Goal: Information Seeking & Learning: Learn about a topic

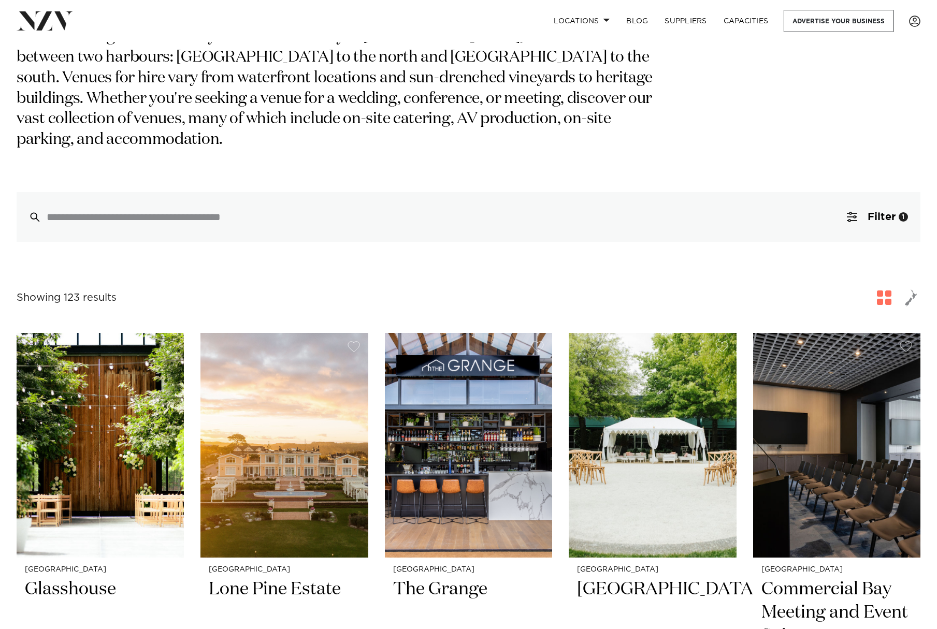
scroll to position [191, 0]
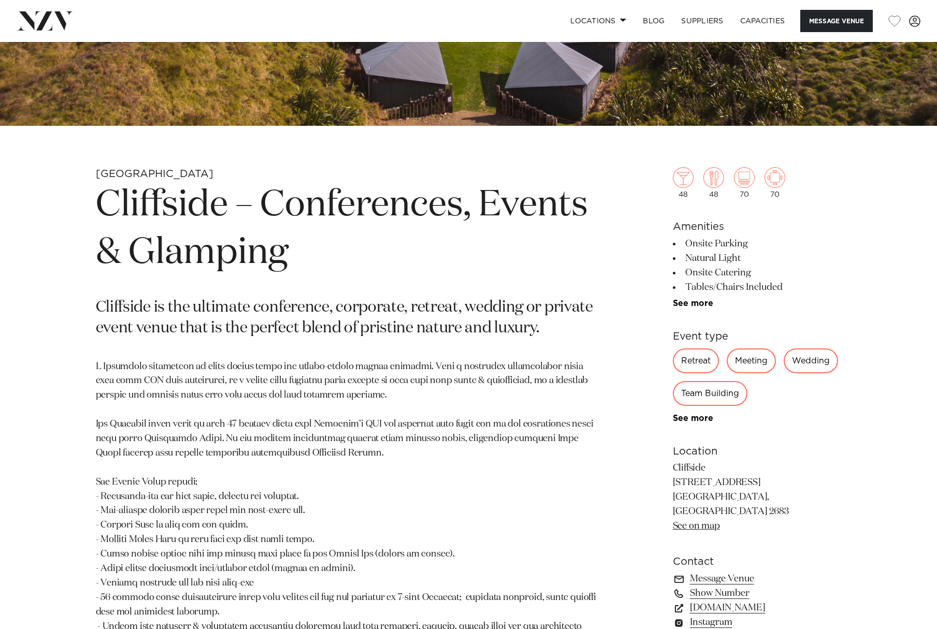
scroll to position [382, 0]
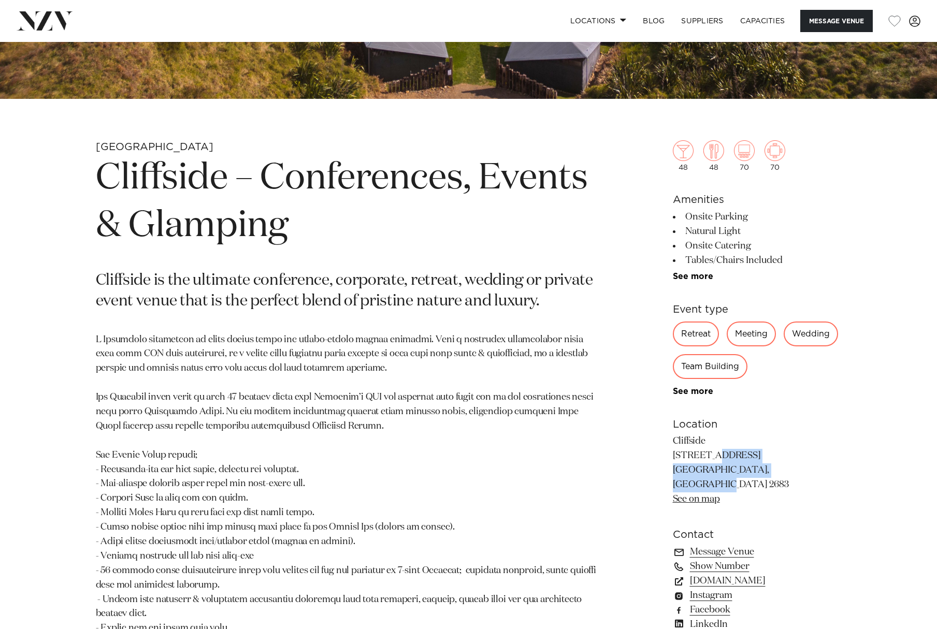
drag, startPoint x: 672, startPoint y: 455, endPoint x: 796, endPoint y: 476, distance: 125.5
click at [796, 476] on p "Cliffside 658 Karioitahi Road Waiuku, Auckland 2683 See on map" at bounding box center [757, 471] width 169 height 72
click at [40, 241] on div "Auckland Cliffside – Conferences, Events & Glamping Cliffside is the ultimate c…" at bounding box center [469, 443] width 882 height 606
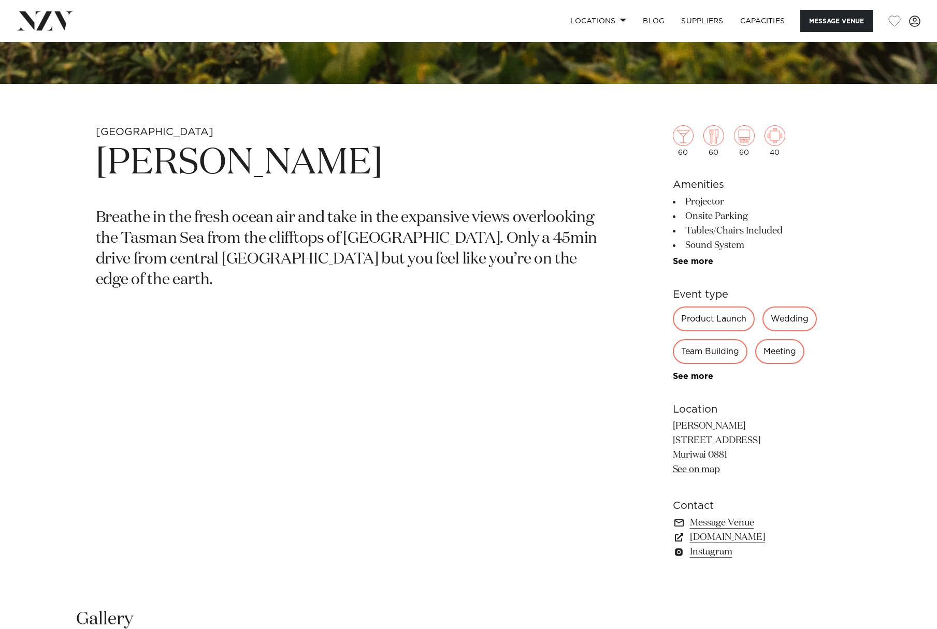
scroll to position [518, 0]
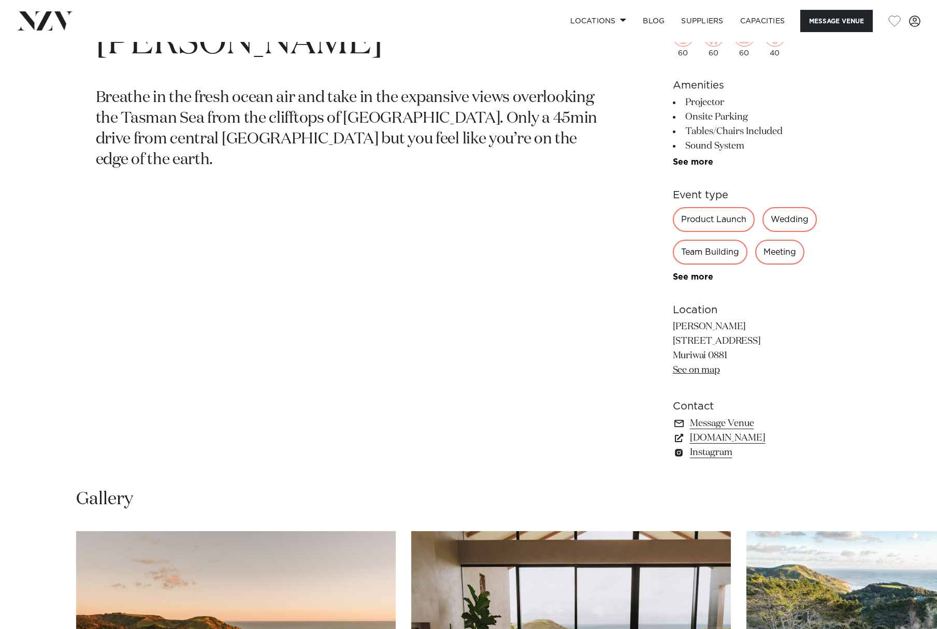
drag, startPoint x: 675, startPoint y: 343, endPoint x: 730, endPoint y: 356, distance: 57.3
click at [730, 356] on p "Kula Muriwai 505 Oaia Road Muriwai 0881 See on map" at bounding box center [757, 349] width 169 height 58
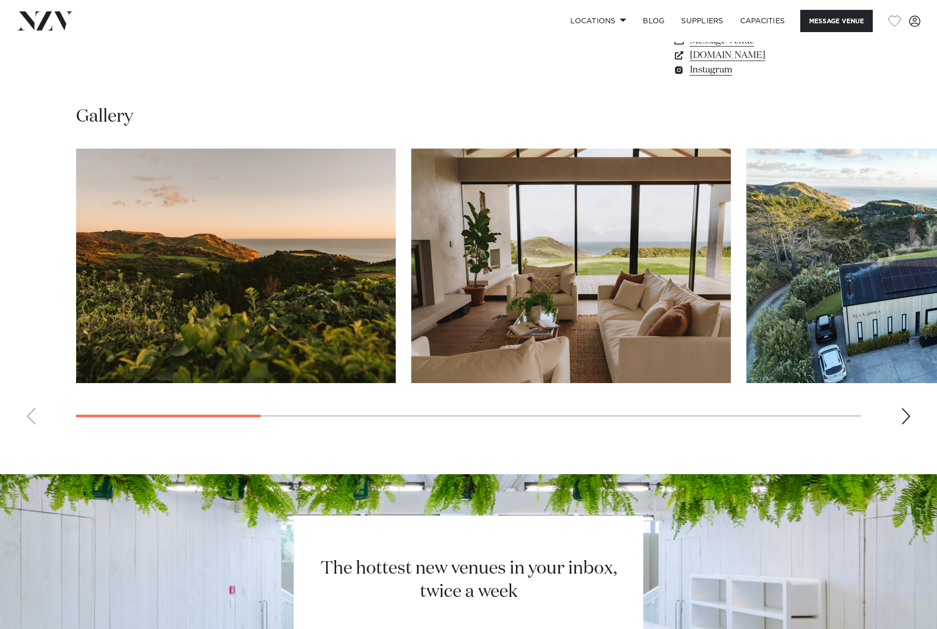
scroll to position [1007, 0]
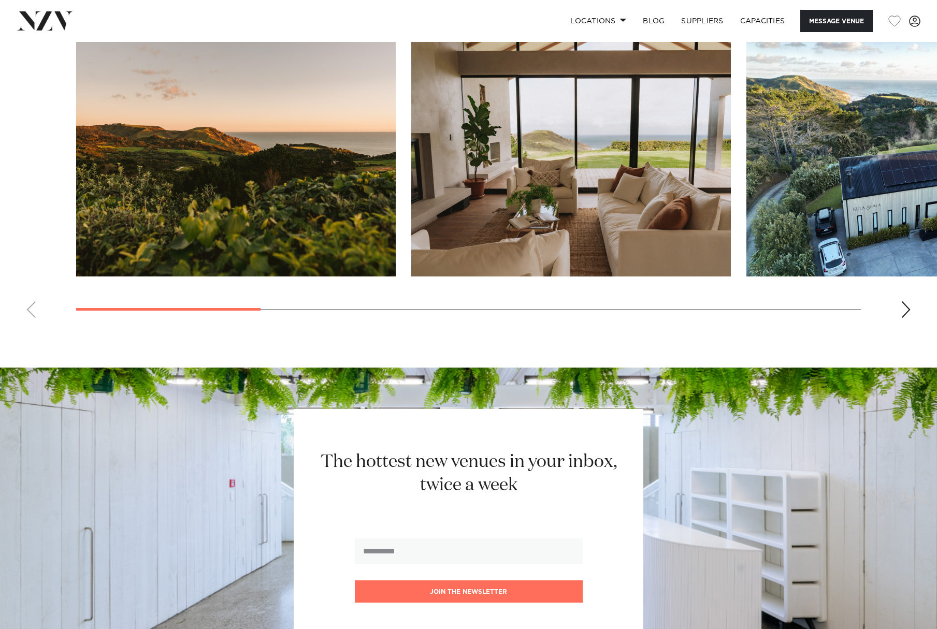
click at [225, 212] on img "1 / 10" at bounding box center [236, 159] width 320 height 235
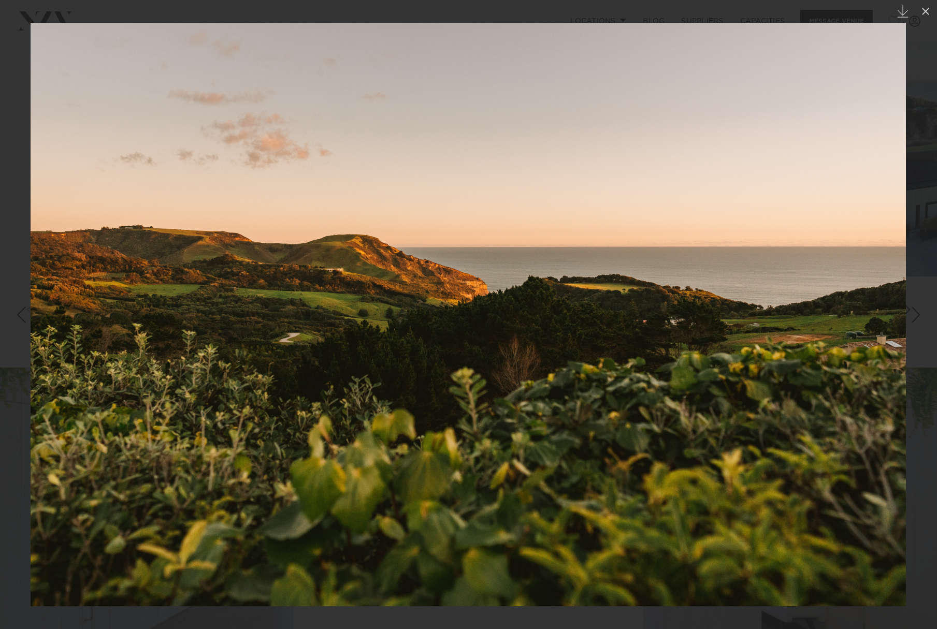
click at [918, 320] on div "Next slide" at bounding box center [916, 315] width 14 height 20
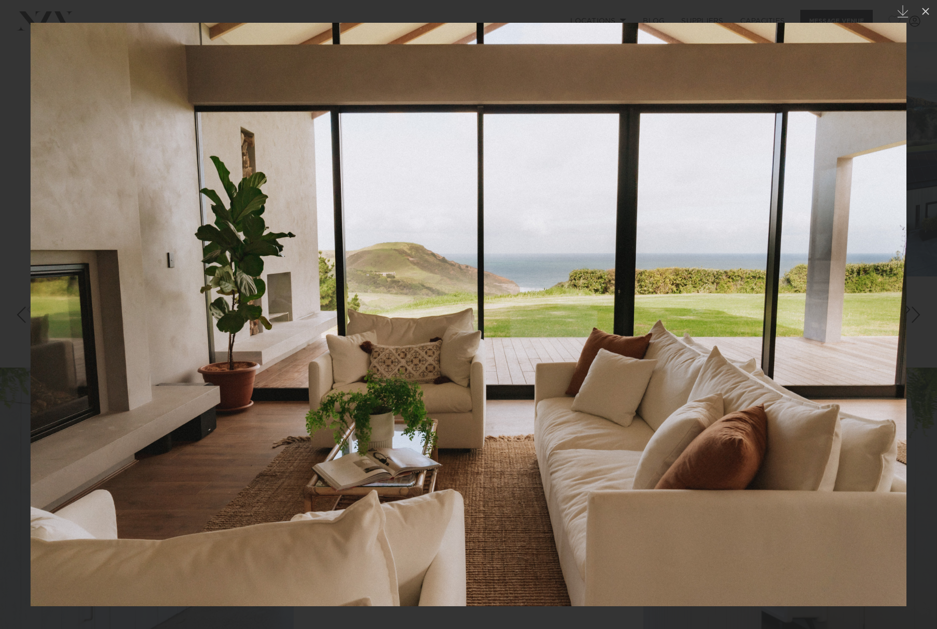
click at [918, 319] on div "Next slide" at bounding box center [916, 315] width 14 height 20
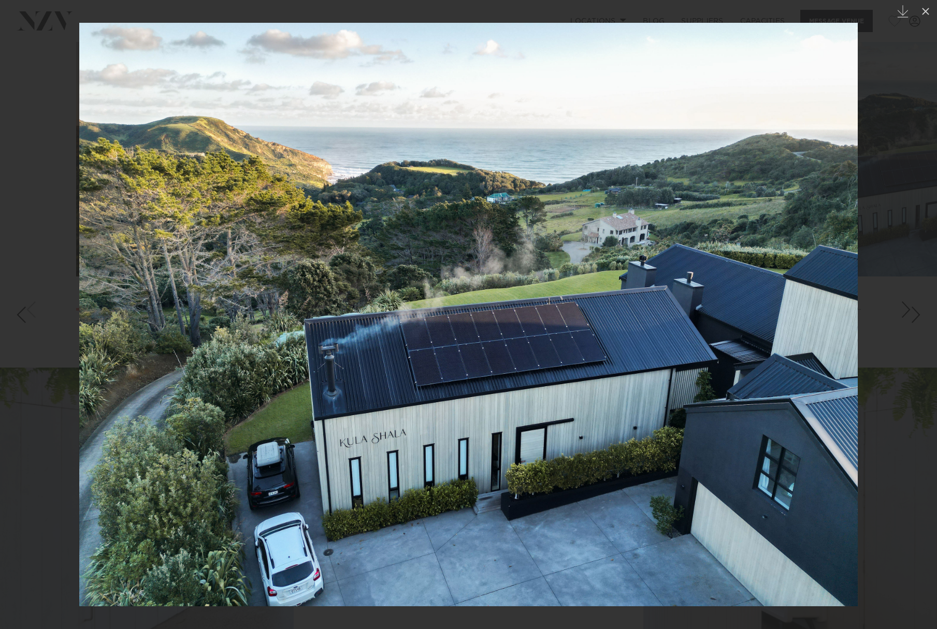
click at [916, 318] on div "Next slide" at bounding box center [916, 315] width 14 height 20
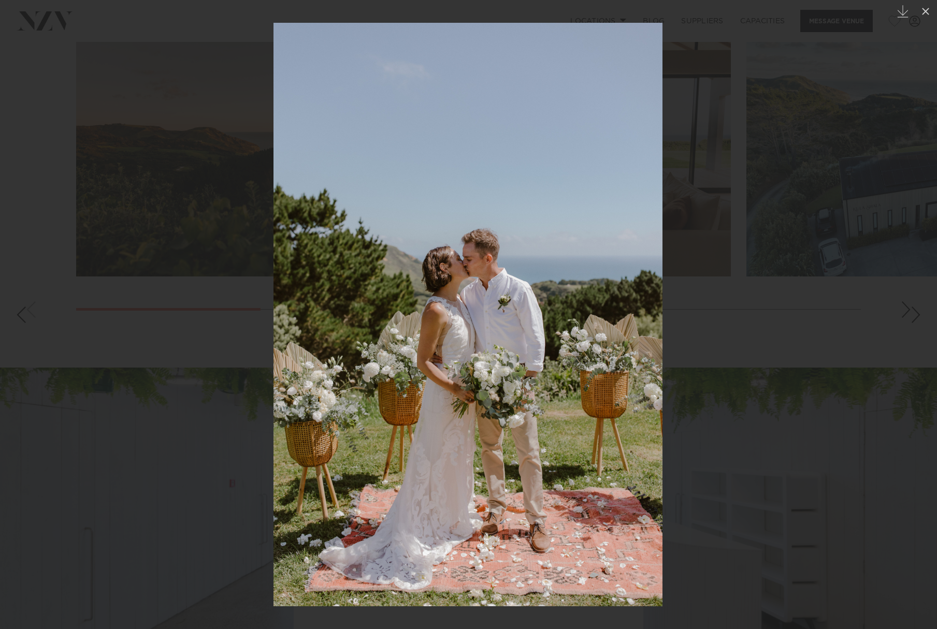
click at [916, 318] on div "Next slide" at bounding box center [916, 315] width 14 height 20
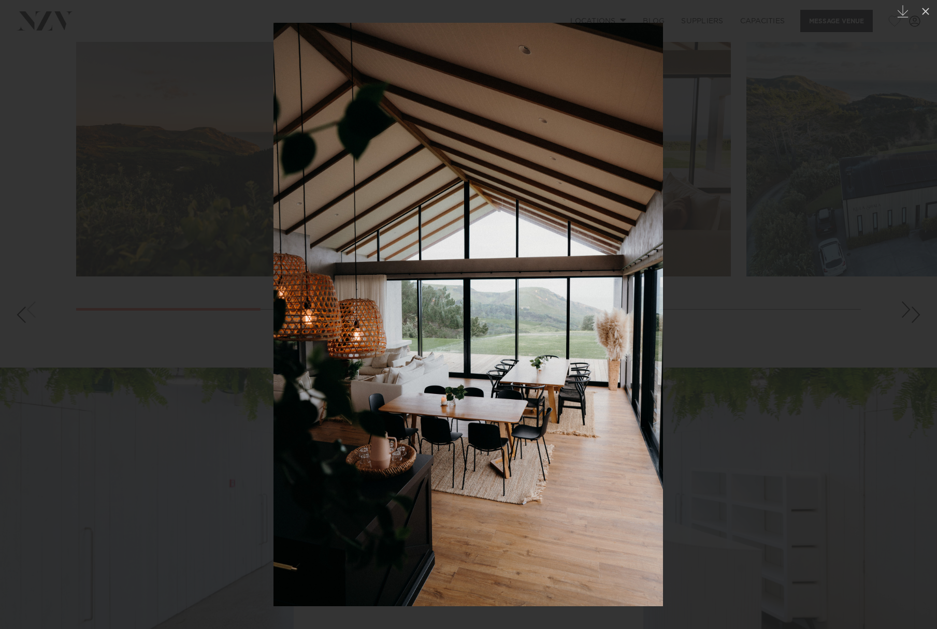
click at [916, 318] on div "Next slide" at bounding box center [916, 315] width 14 height 20
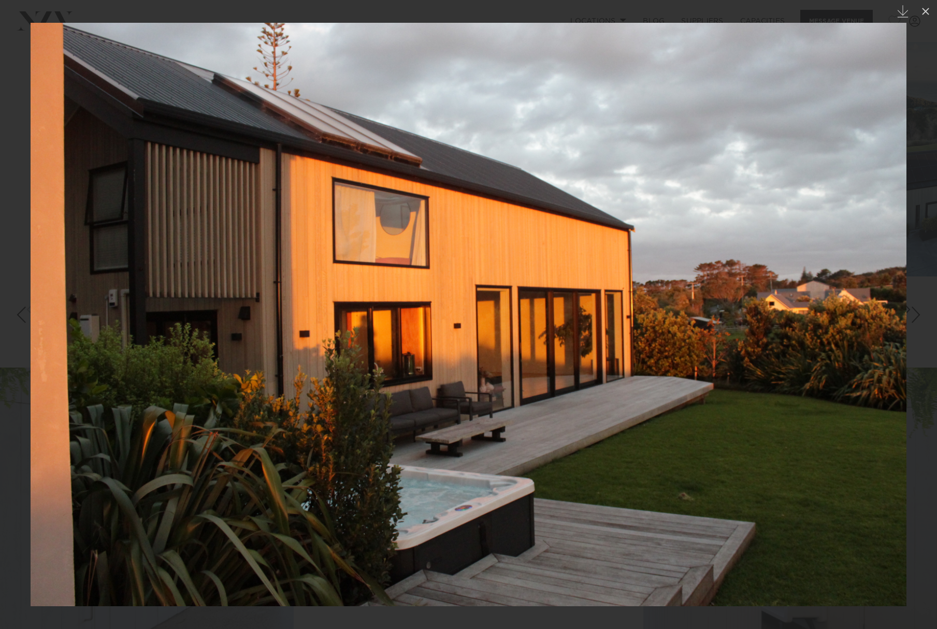
click at [916, 318] on div "Next slide" at bounding box center [916, 315] width 14 height 20
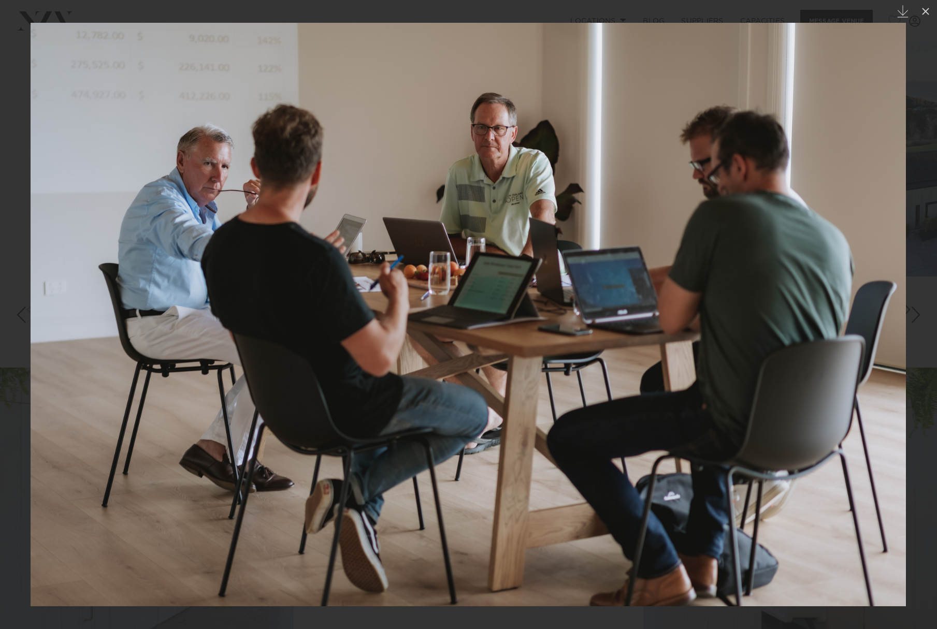
click at [916, 318] on div "Next slide" at bounding box center [916, 315] width 14 height 20
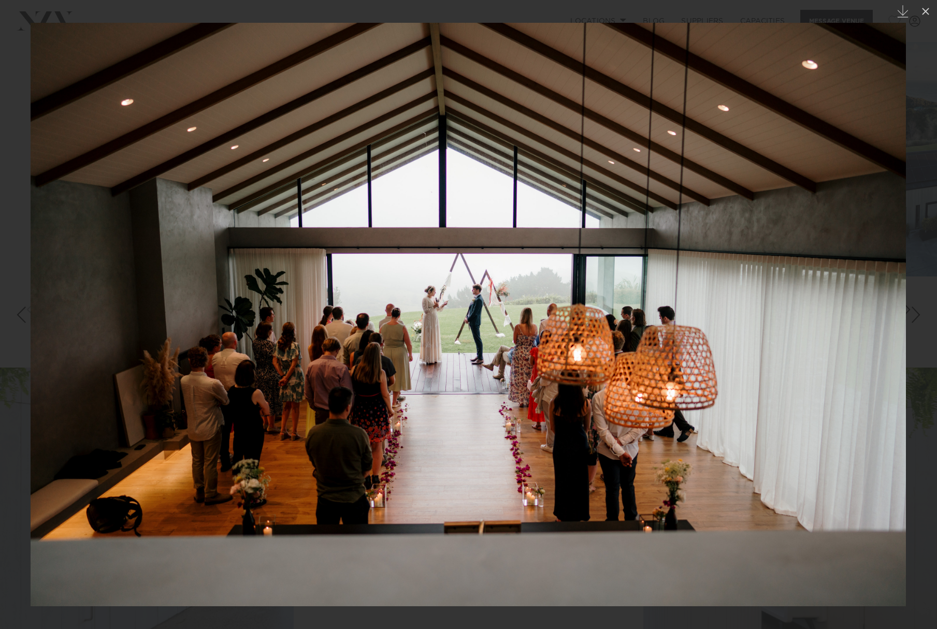
click at [916, 318] on div "Next slide" at bounding box center [916, 315] width 14 height 20
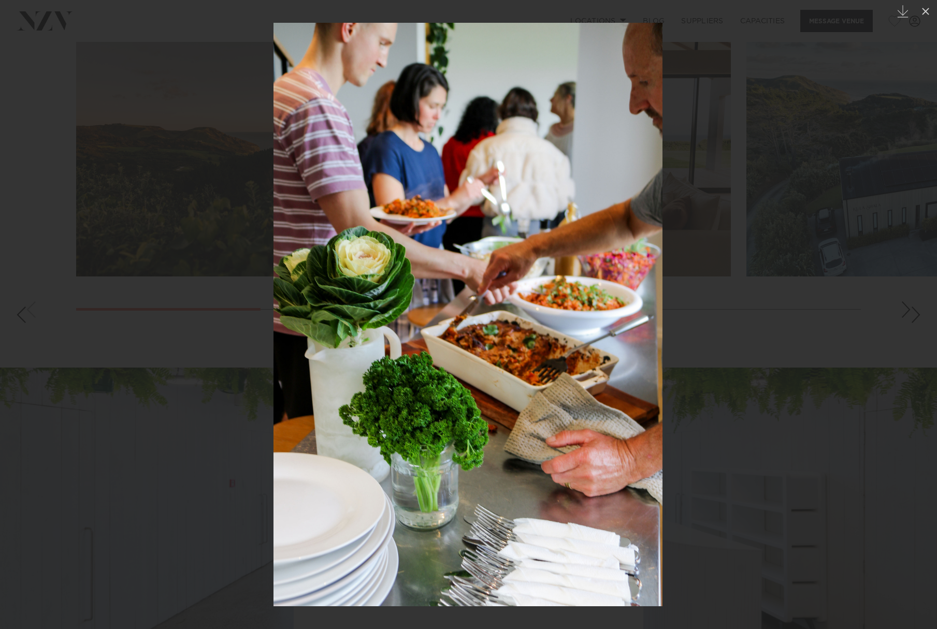
click at [916, 318] on div "Next slide" at bounding box center [916, 315] width 14 height 20
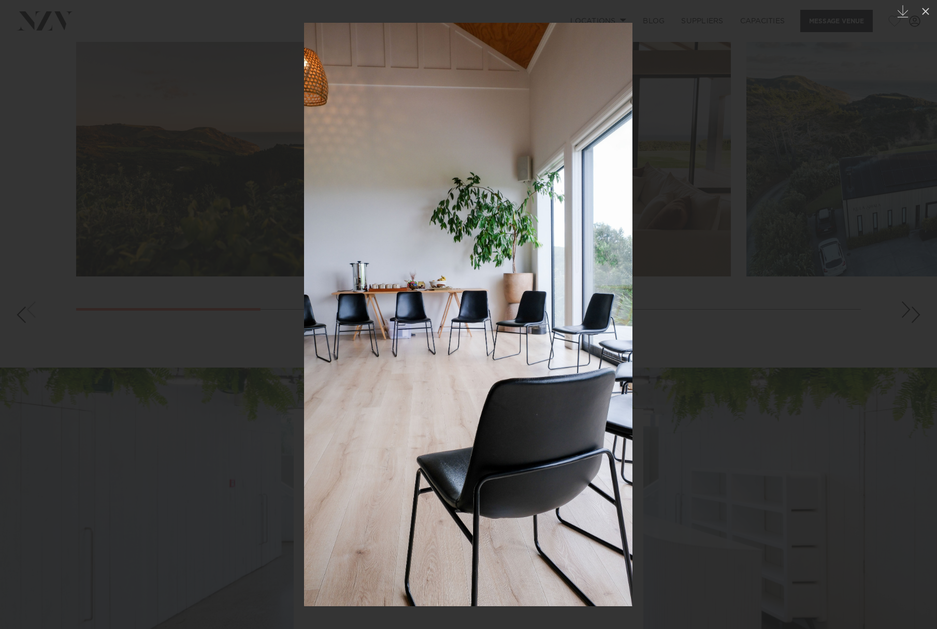
click at [917, 319] on div "Next slide" at bounding box center [916, 315] width 14 height 20
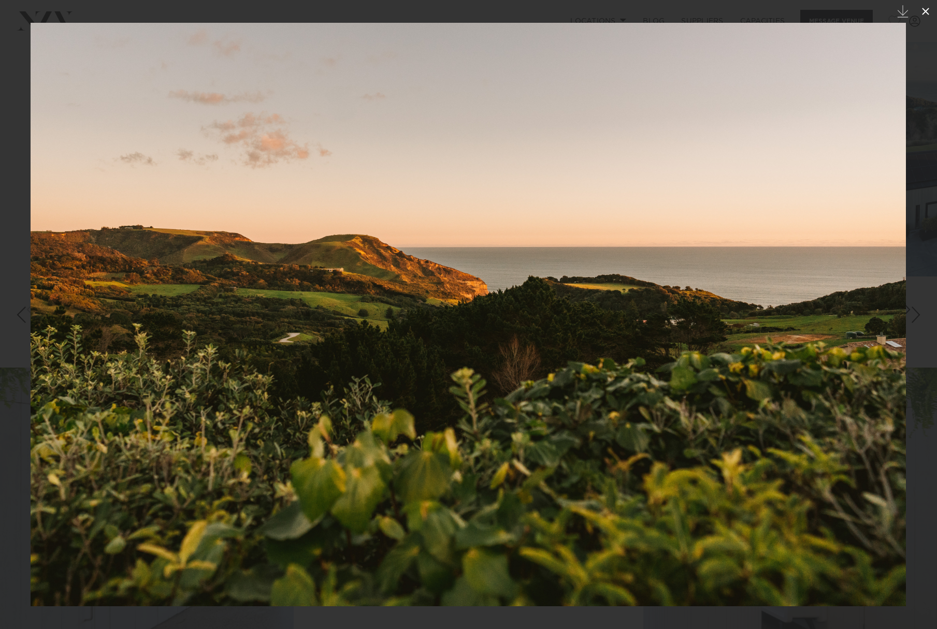
click at [929, 11] on icon at bounding box center [926, 11] width 12 height 12
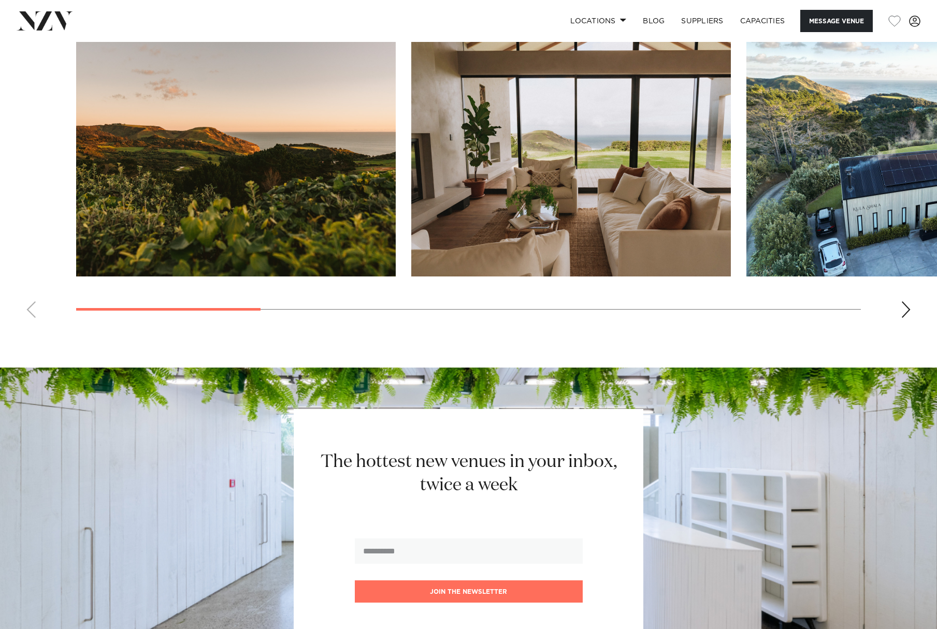
click at [901, 312] on div "Next slide" at bounding box center [906, 310] width 10 height 17
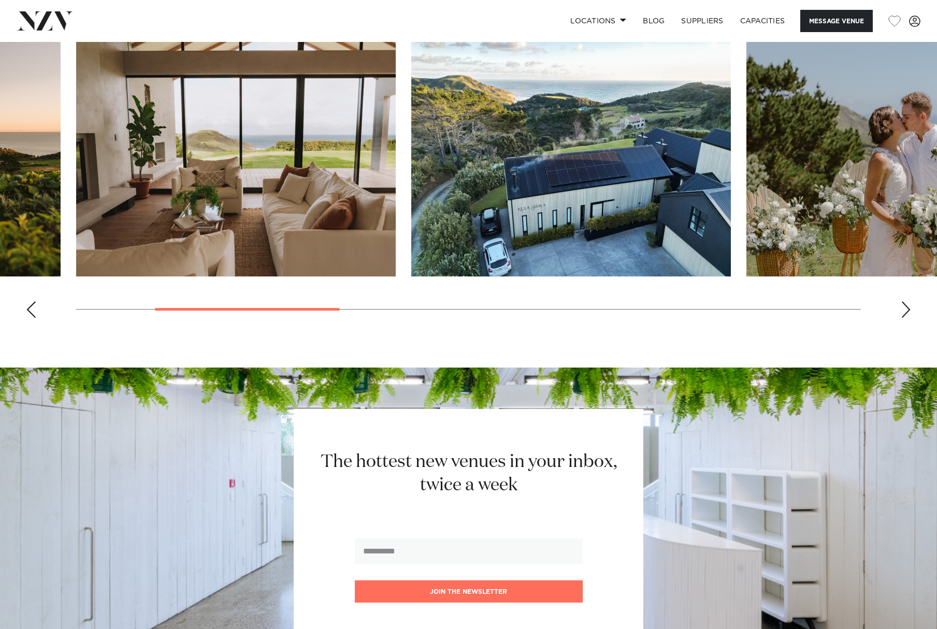
click at [904, 312] on div "Next slide" at bounding box center [906, 310] width 10 height 17
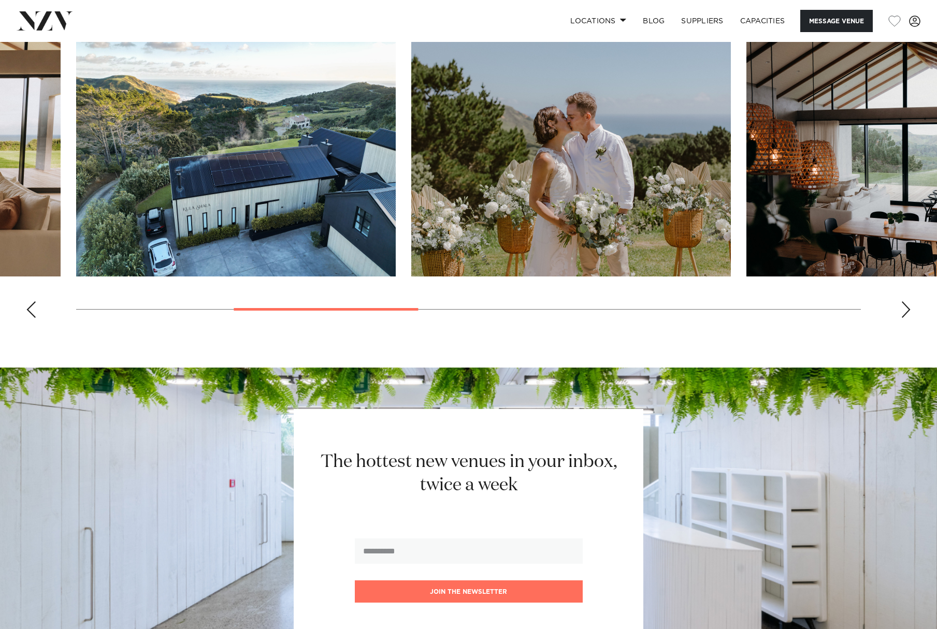
click at [904, 312] on div "Next slide" at bounding box center [906, 310] width 10 height 17
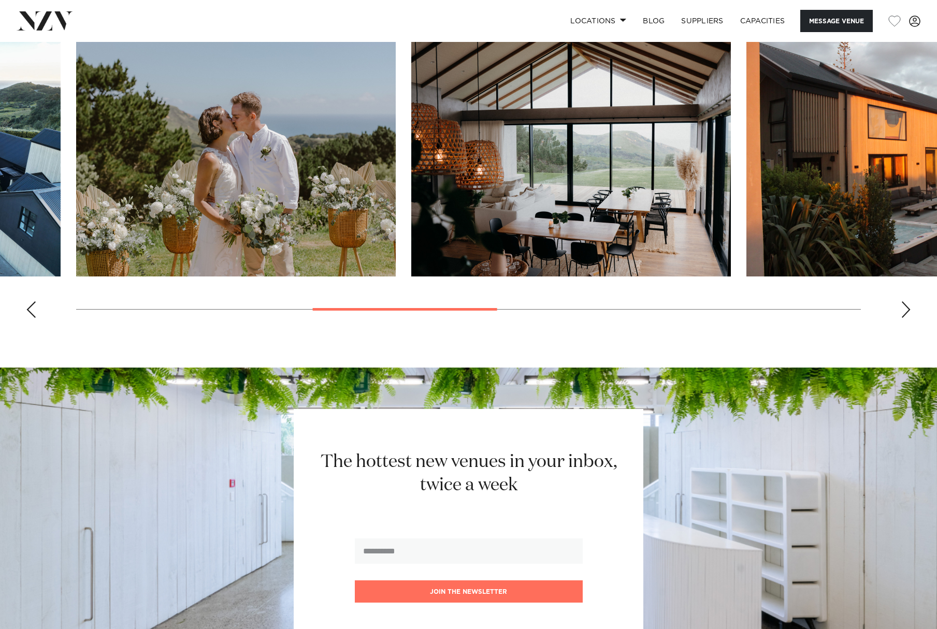
click at [904, 312] on div "Next slide" at bounding box center [906, 310] width 10 height 17
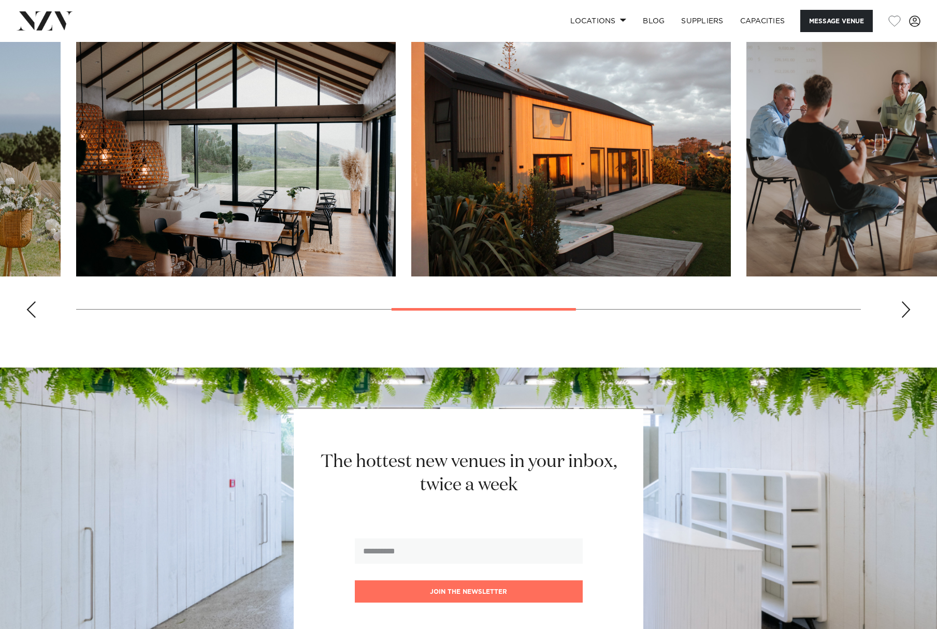
click at [904, 312] on div "Next slide" at bounding box center [906, 310] width 10 height 17
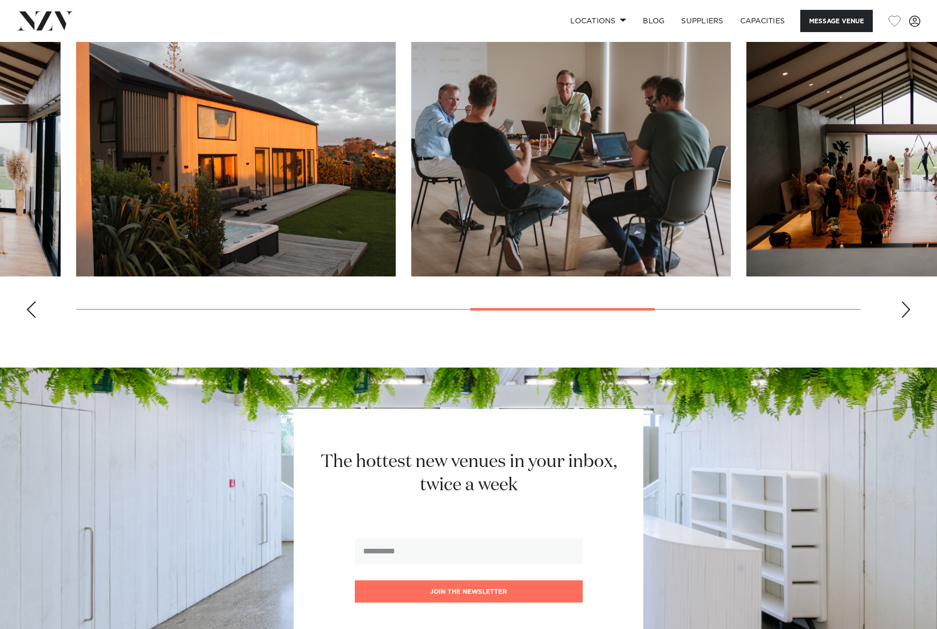
click at [904, 312] on div "Next slide" at bounding box center [906, 310] width 10 height 17
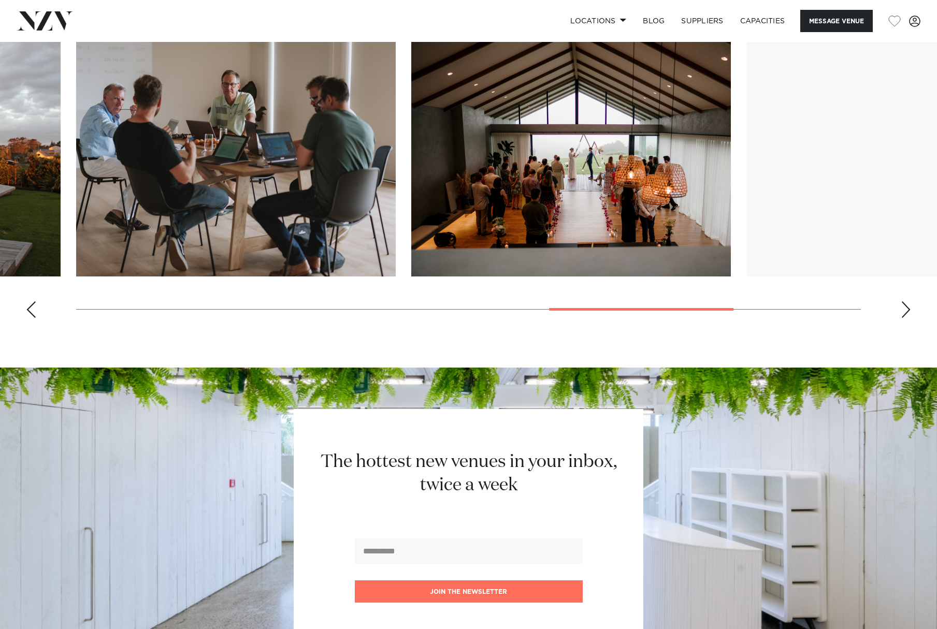
click at [904, 312] on div "Next slide" at bounding box center [906, 310] width 10 height 17
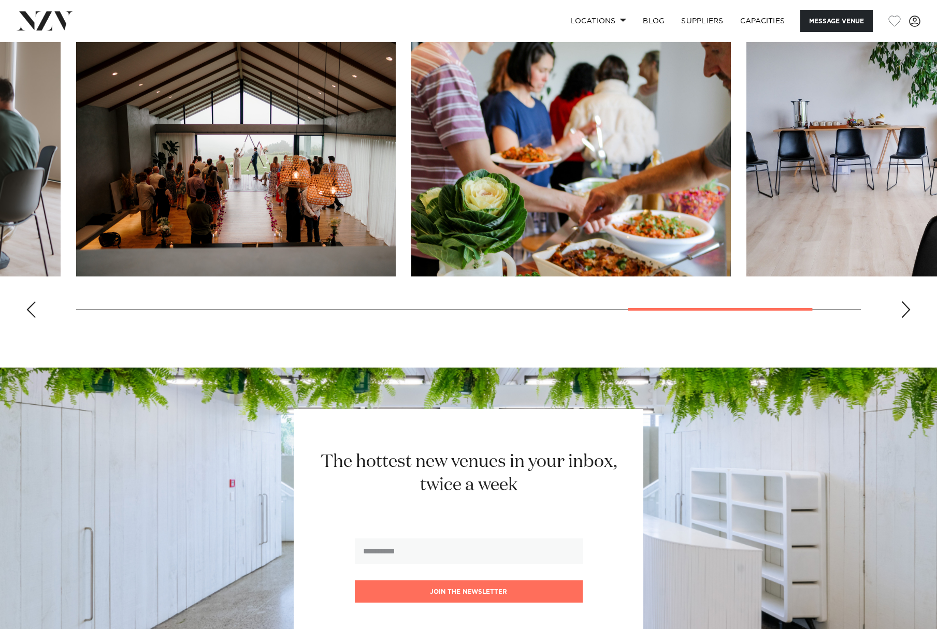
click at [904, 312] on div "Next slide" at bounding box center [906, 310] width 10 height 17
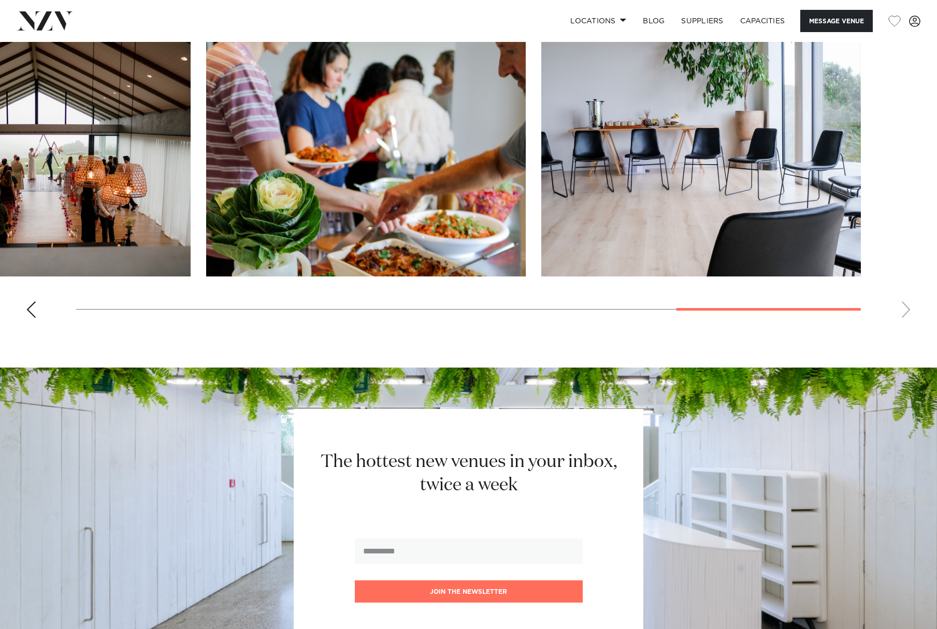
click at [904, 312] on swiper-container at bounding box center [468, 184] width 937 height 284
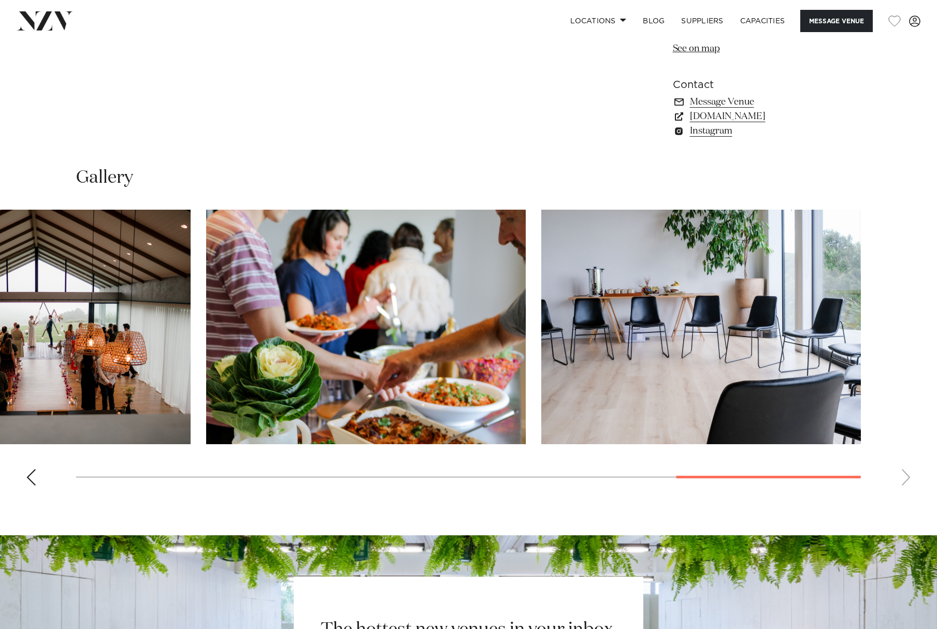
scroll to position [795, 0]
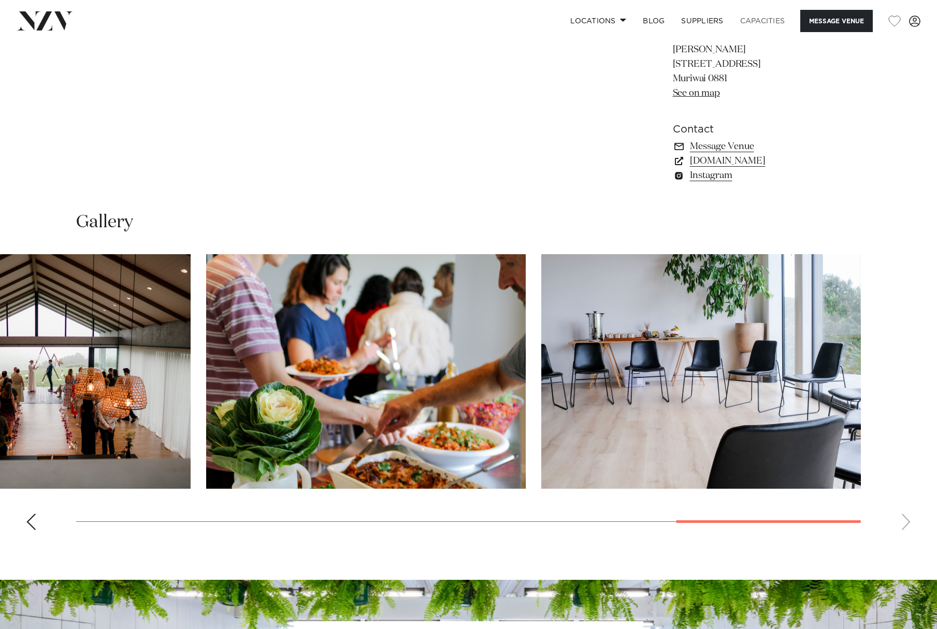
click at [761, 20] on link "Capacities" at bounding box center [763, 21] width 62 height 22
click at [751, 19] on link "Capacities" at bounding box center [763, 21] width 62 height 22
click at [750, 22] on link "Capacities" at bounding box center [763, 21] width 62 height 22
click at [753, 22] on link "Capacities" at bounding box center [763, 21] width 62 height 22
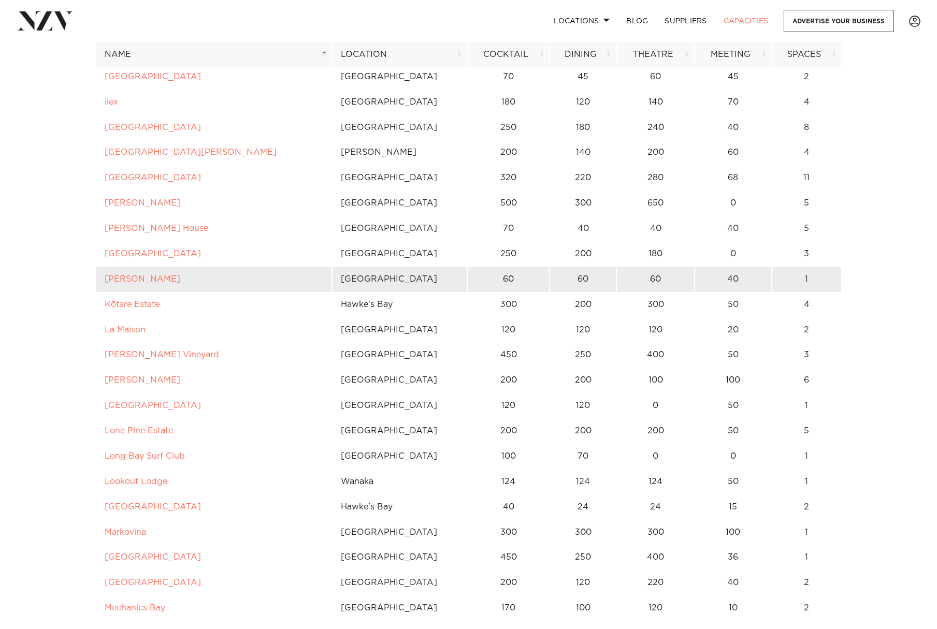
scroll to position [2775, 0]
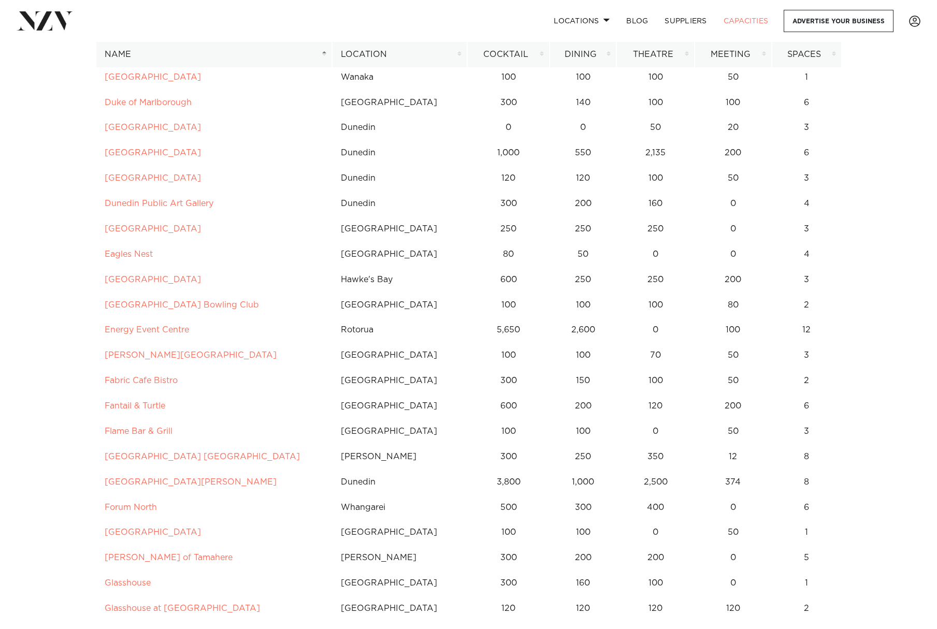
scroll to position [2578, 0]
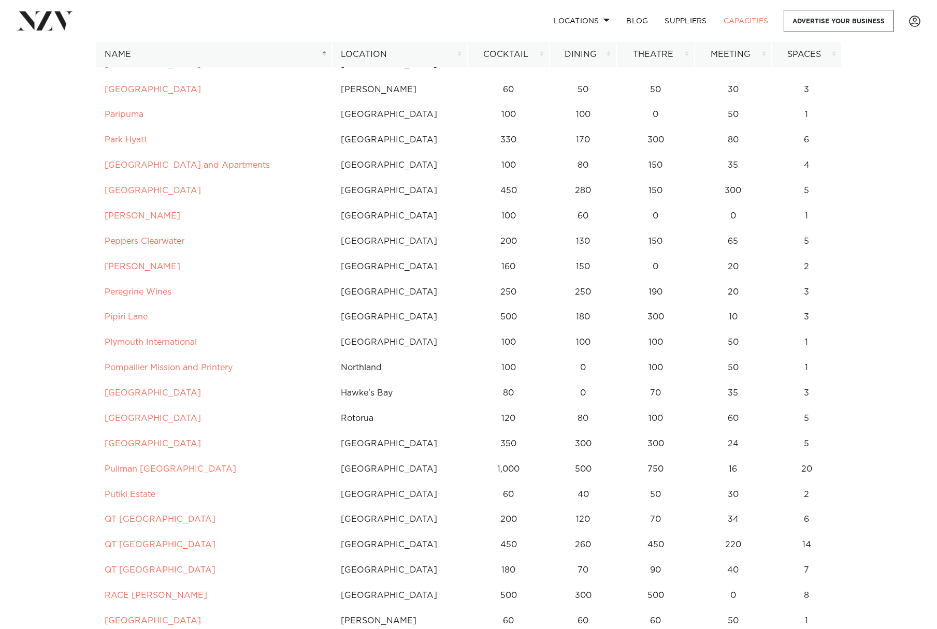
scroll to position [4253, 0]
